Goal: Use online tool/utility: Utilize a website feature to perform a specific function

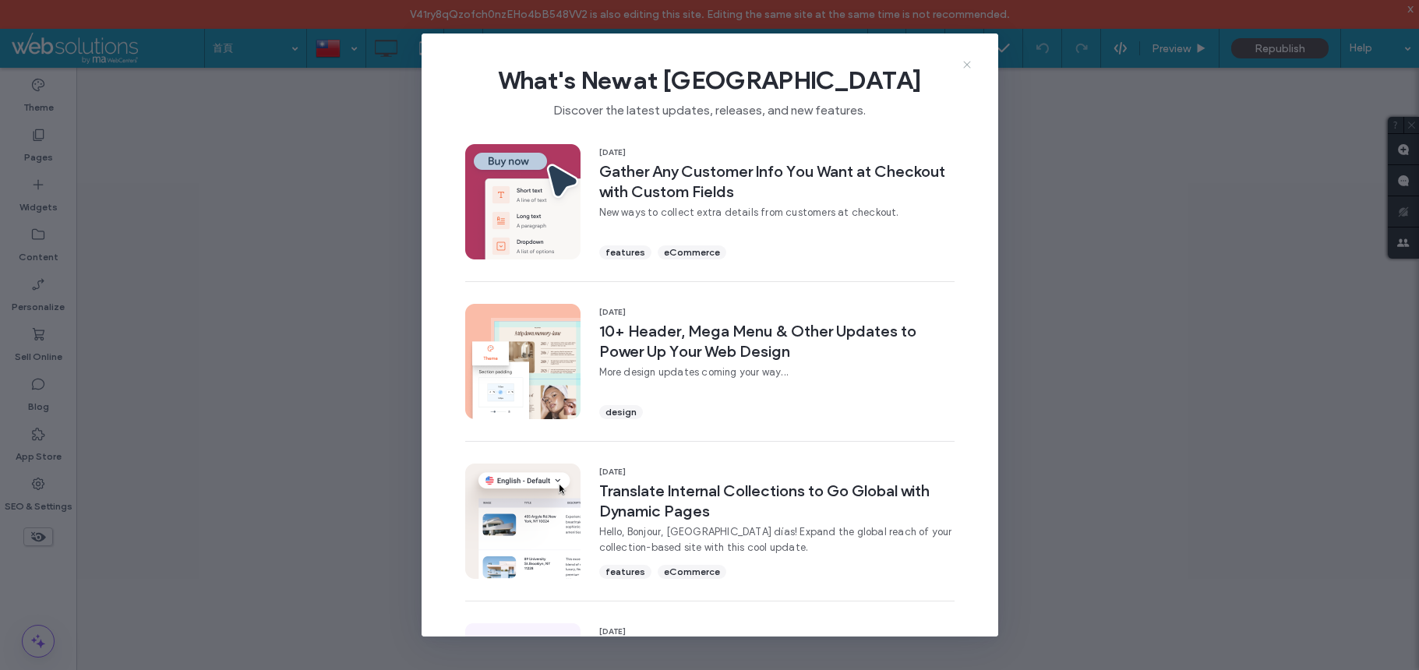
click at [967, 64] on use at bounding box center [966, 64] width 7 height 7
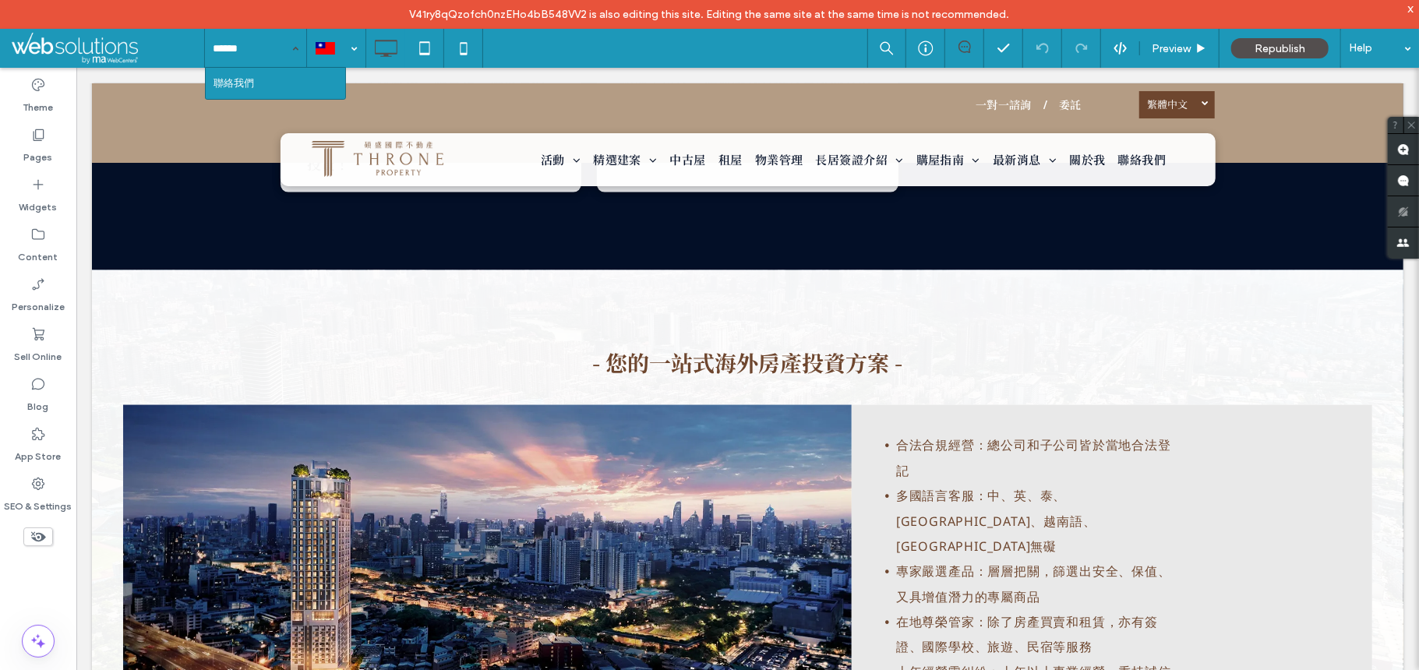
type input "*******"
click at [0, 0] on div at bounding box center [0, 0] width 0 height 0
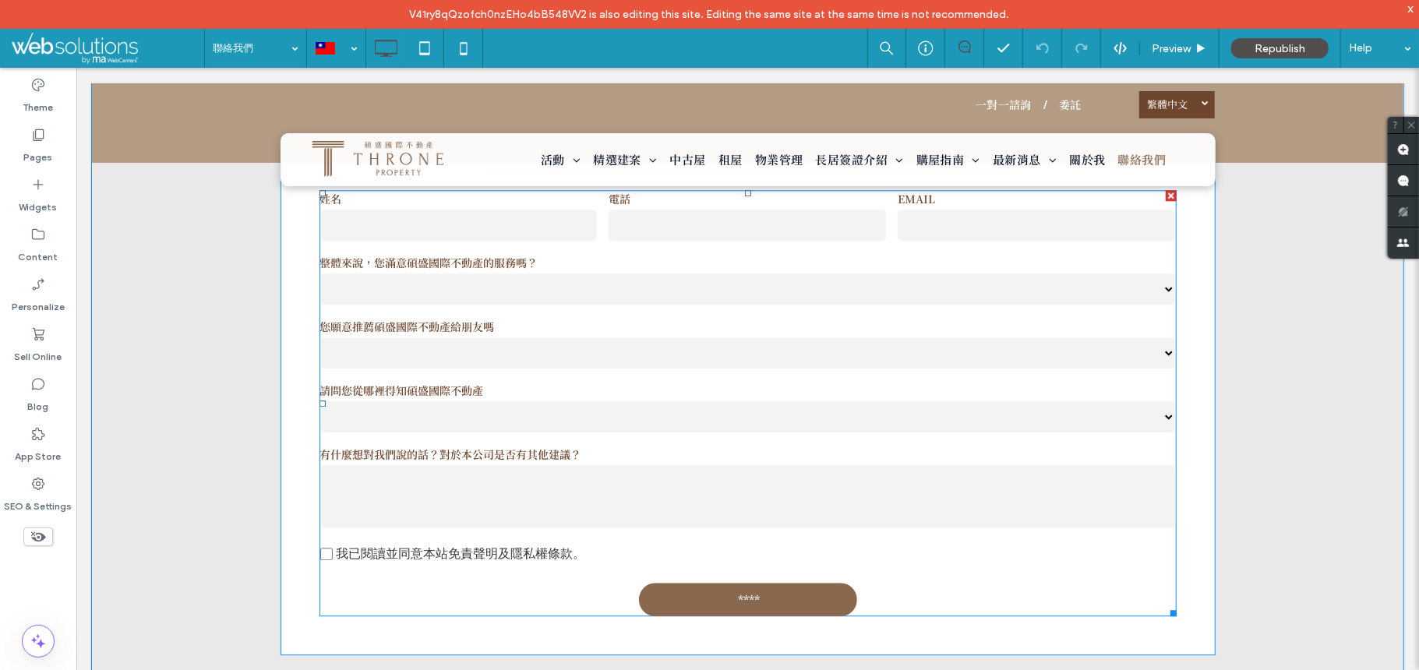
scroll to position [2764, 0]
click at [545, 306] on select "**** **** *** ****" at bounding box center [747, 290] width 855 height 31
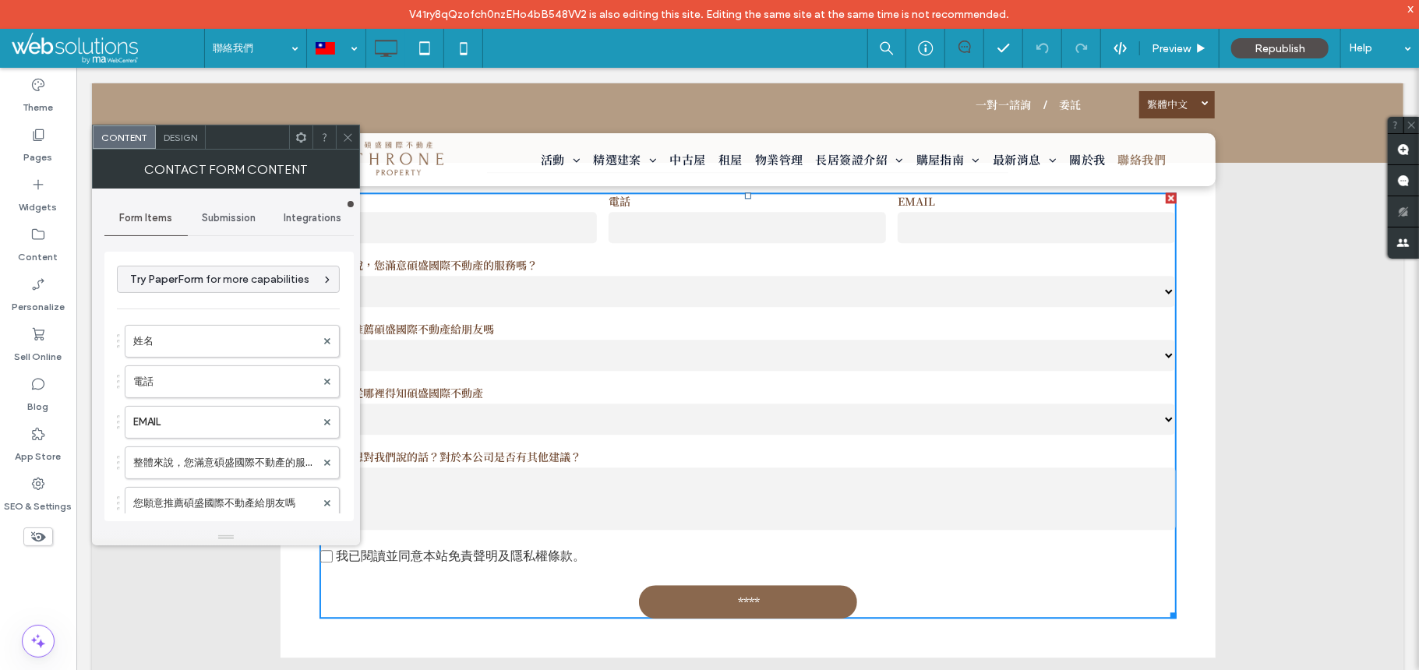
click at [313, 212] on span "Integrations" at bounding box center [313, 218] width 58 height 12
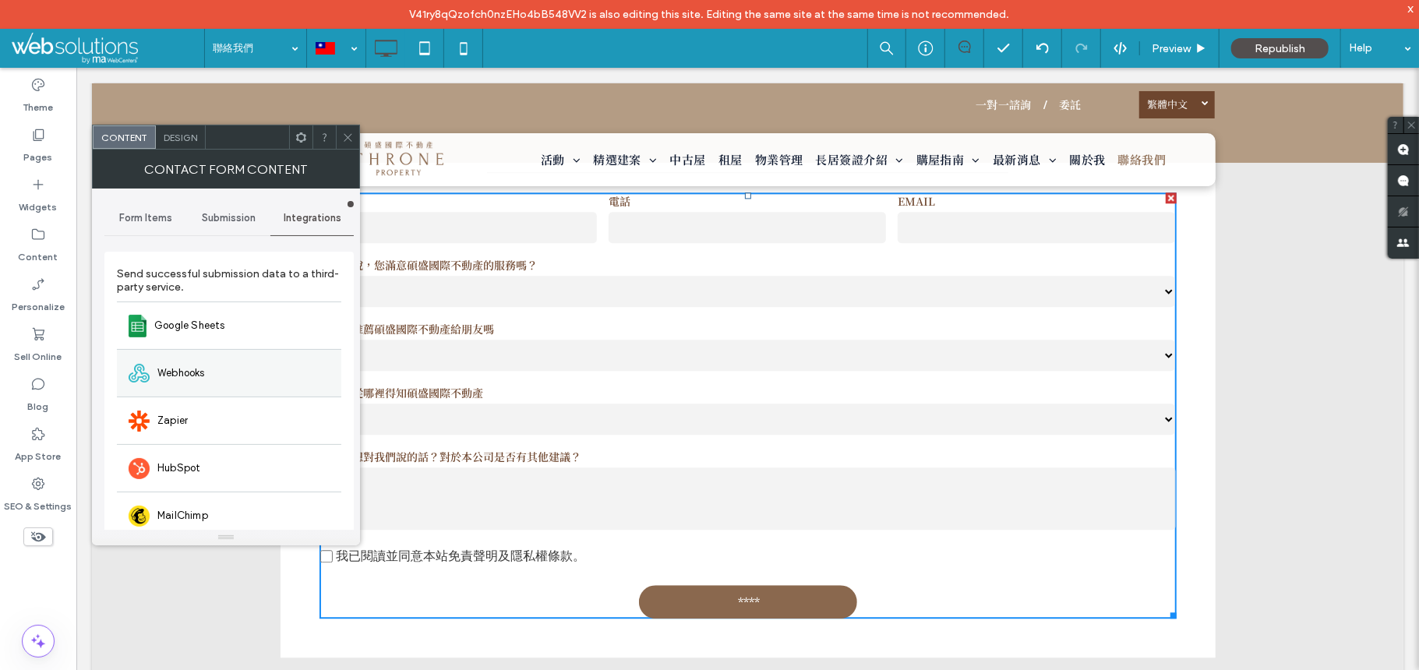
scroll to position [123, 0]
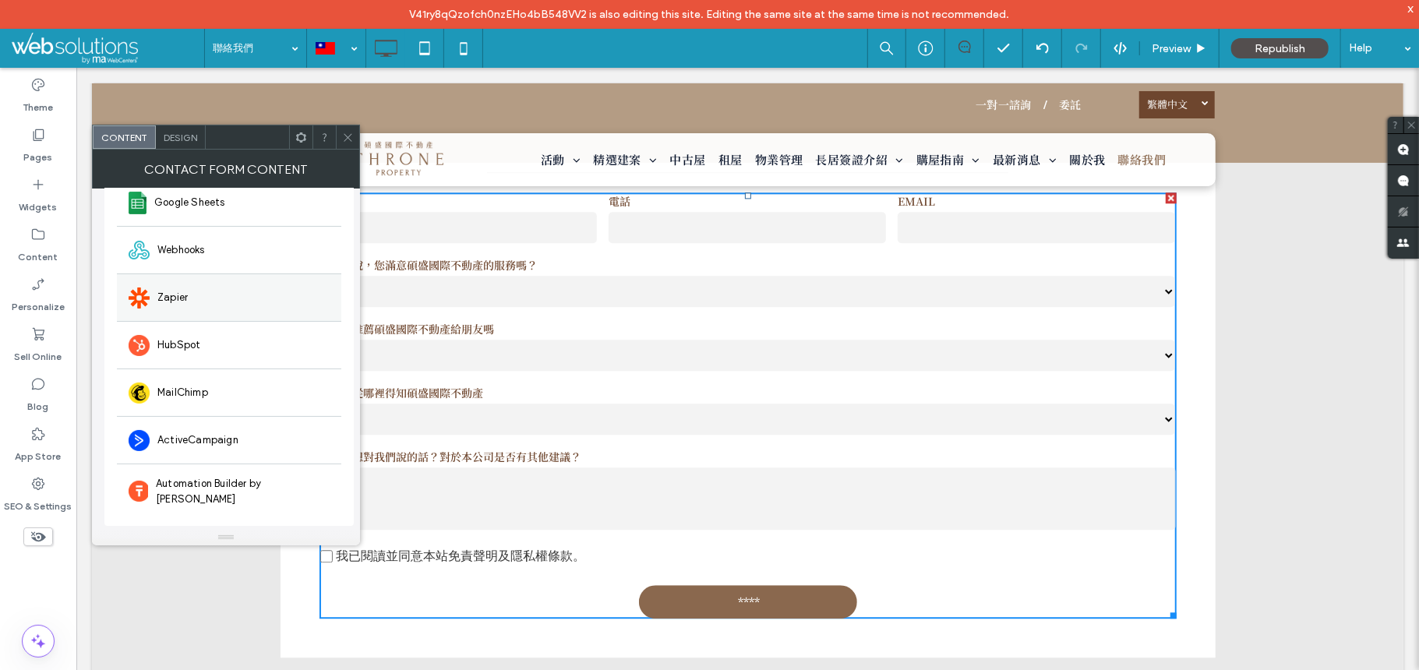
click at [198, 313] on div "Zapier" at bounding box center [229, 298] width 224 height 48
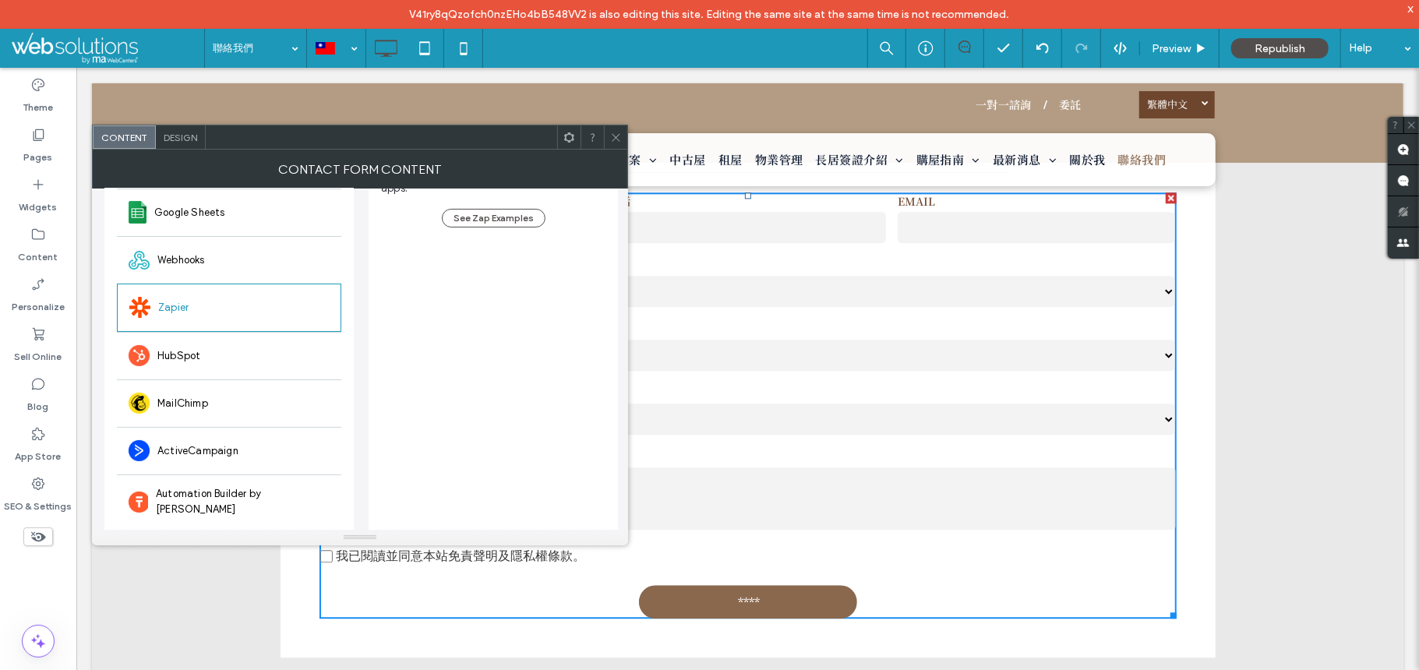
scroll to position [0, 0]
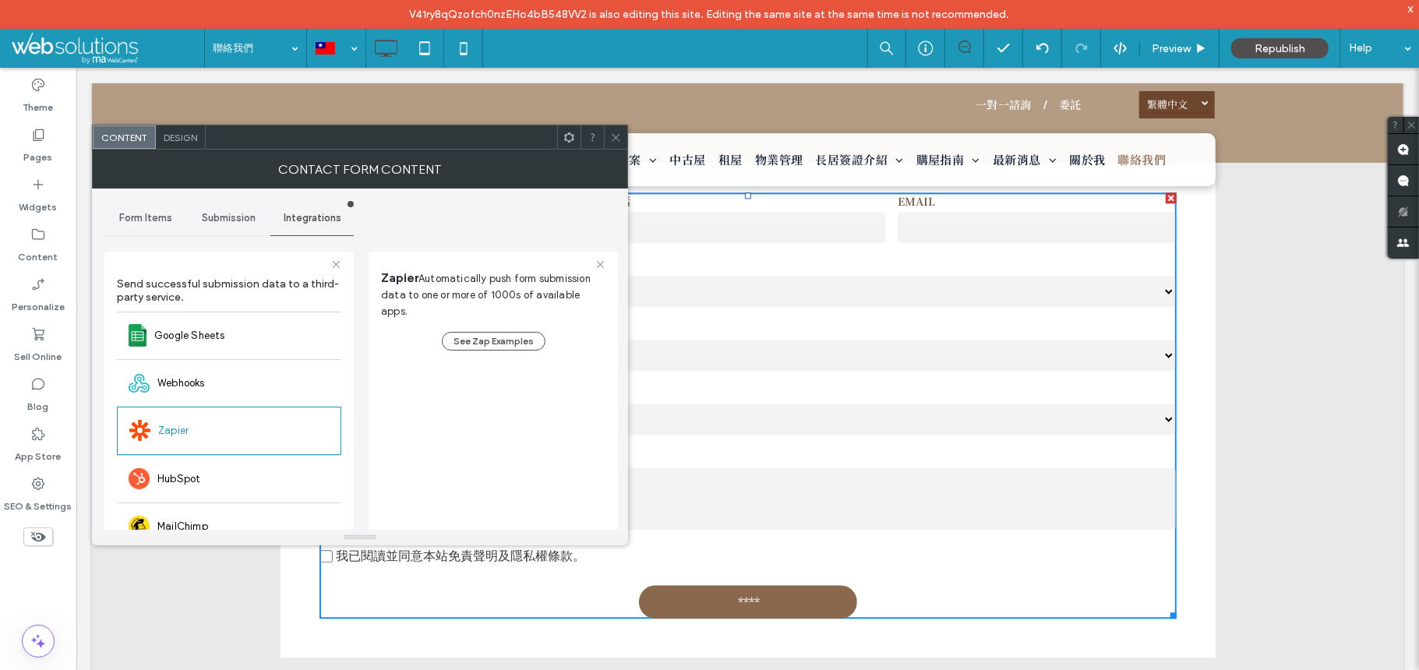
click at [456, 288] on div "Zapier Automatically push form submission data to one or more of 1000s of avail…" at bounding box center [493, 310] width 224 height 81
click at [497, 332] on button "See Zap Examples" at bounding box center [494, 341] width 104 height 19
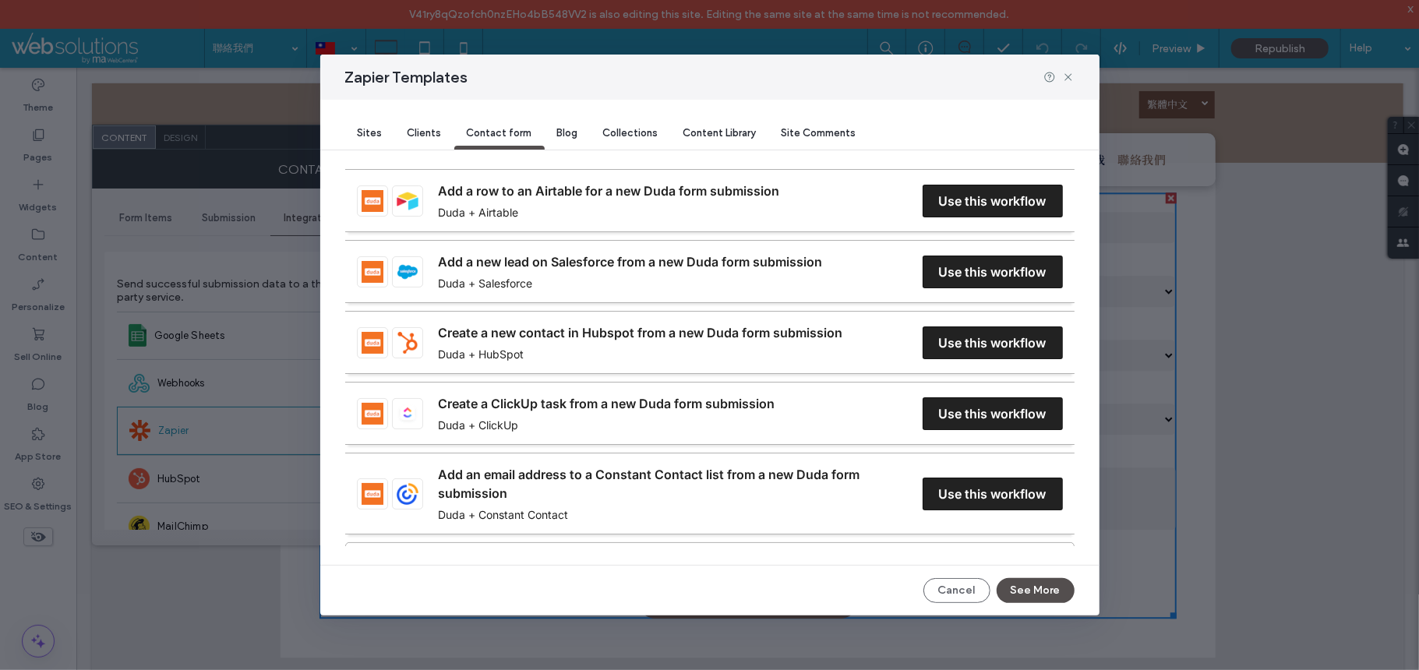
scroll to position [1, 0]
